Goal: Task Accomplishment & Management: Manage account settings

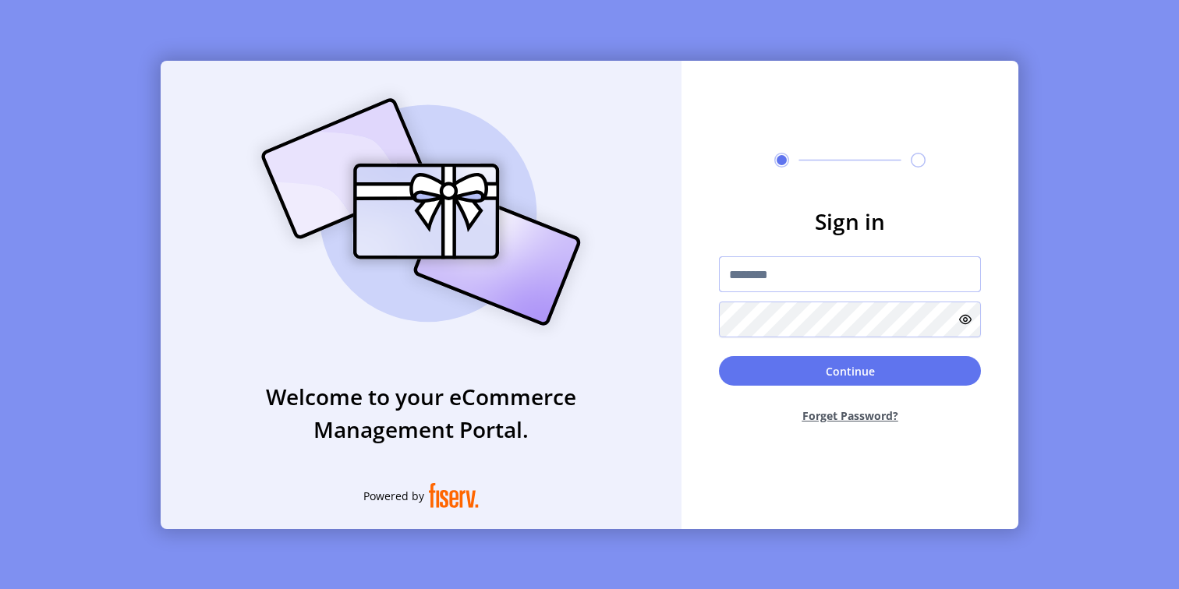
click at [776, 267] on input "text" at bounding box center [850, 275] width 262 height 36
type input "**********"
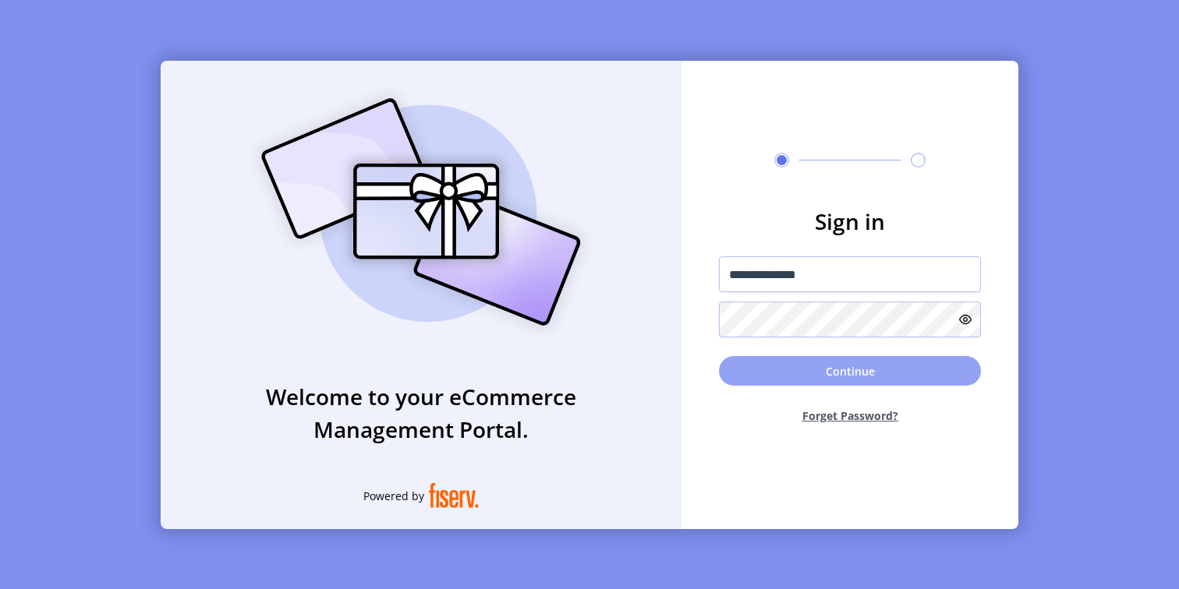
click at [784, 373] on button "Continue" at bounding box center [850, 371] width 262 height 30
